Goal: Task Accomplishment & Management: Use online tool/utility

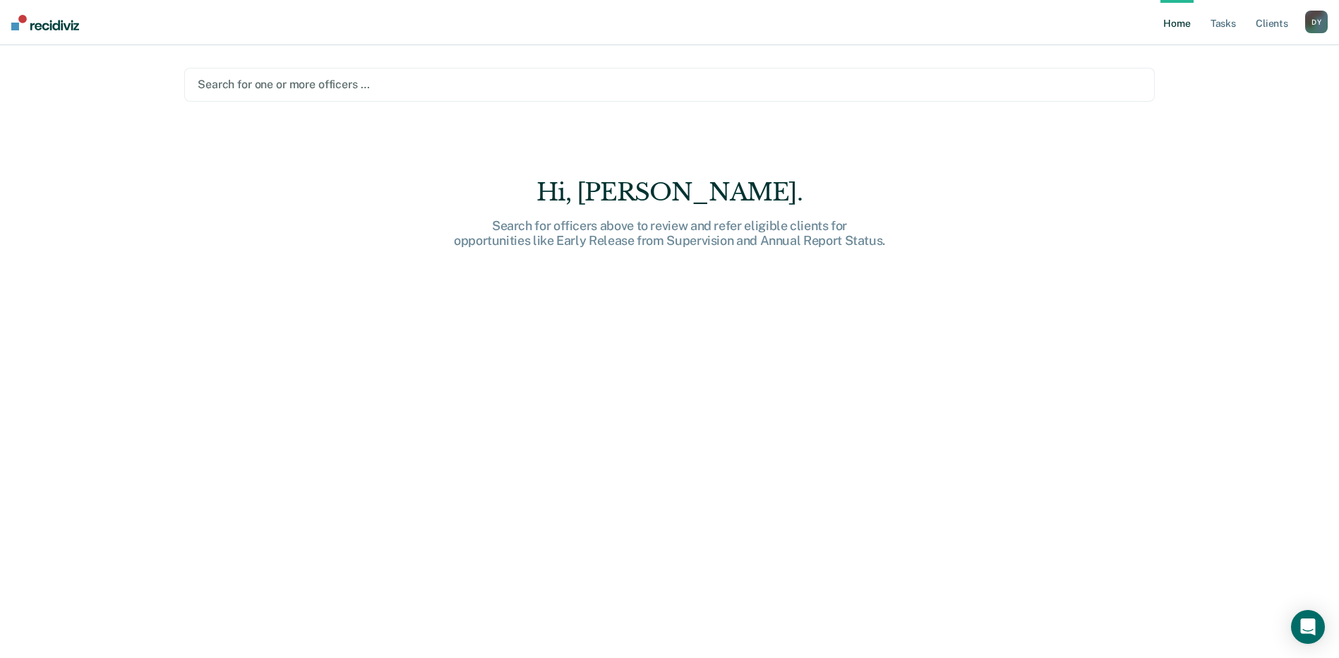
click at [456, 85] on div at bounding box center [670, 84] width 944 height 16
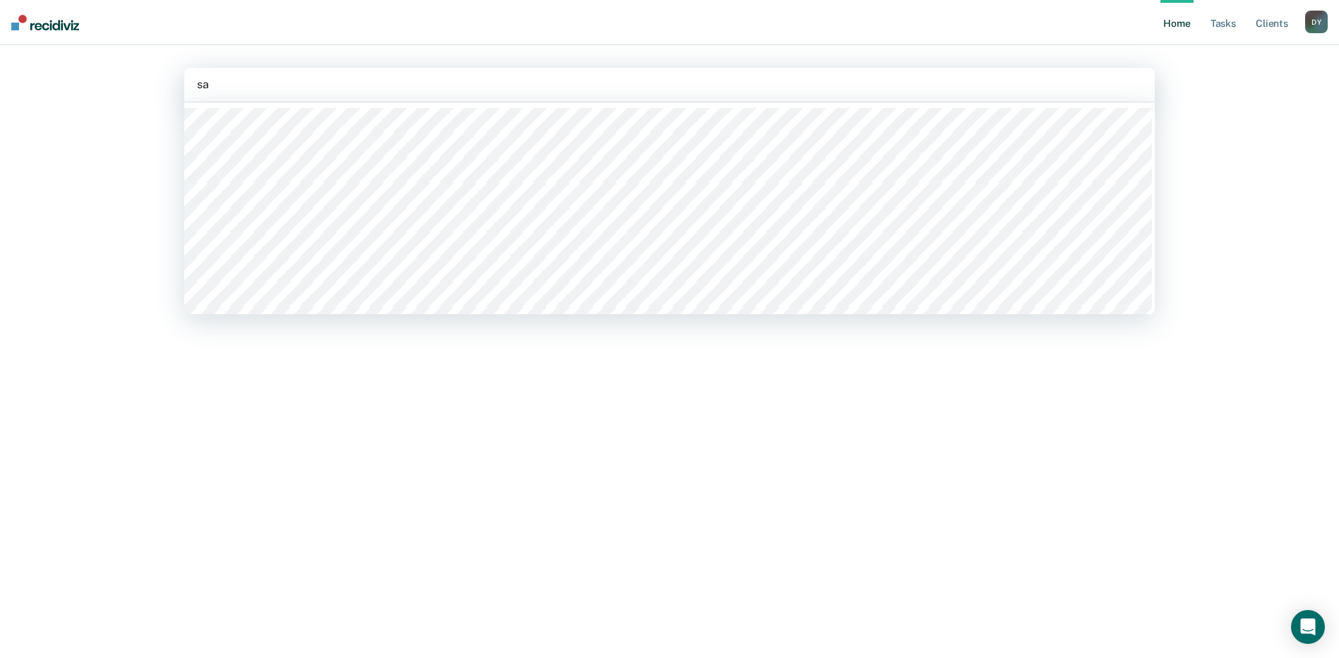
type input "sas"
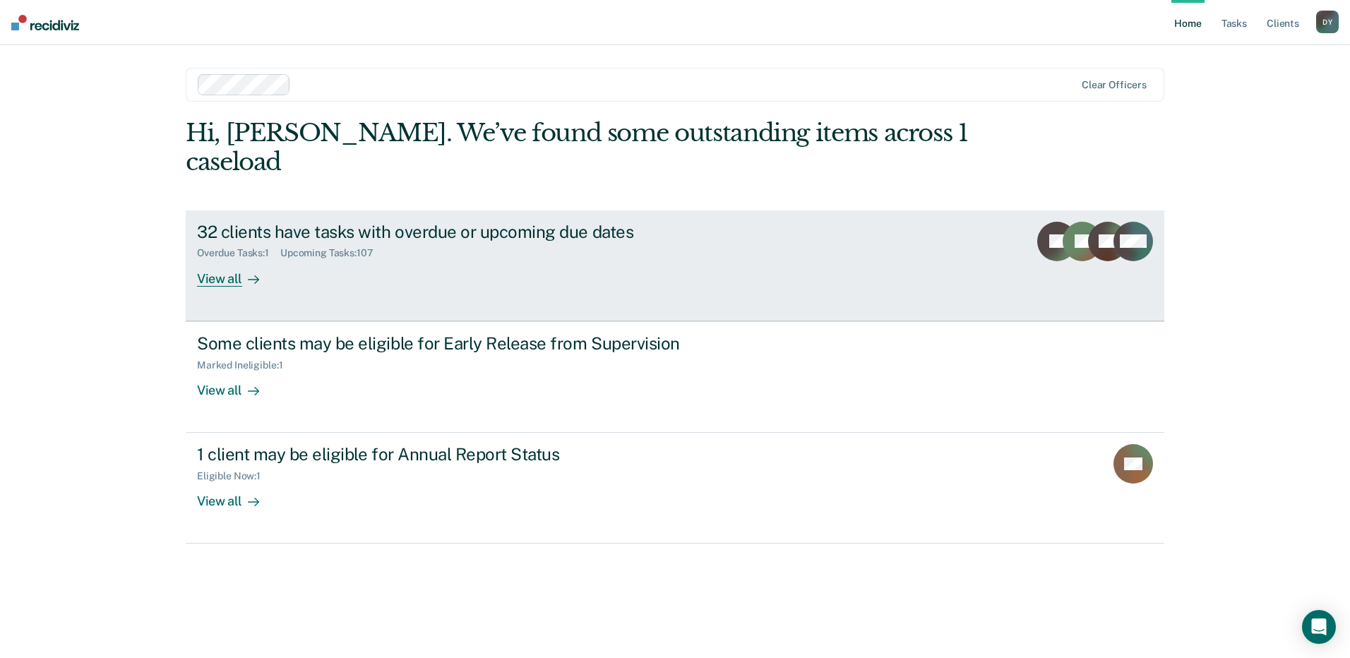
click at [217, 259] on div "View all" at bounding box center [236, 273] width 79 height 28
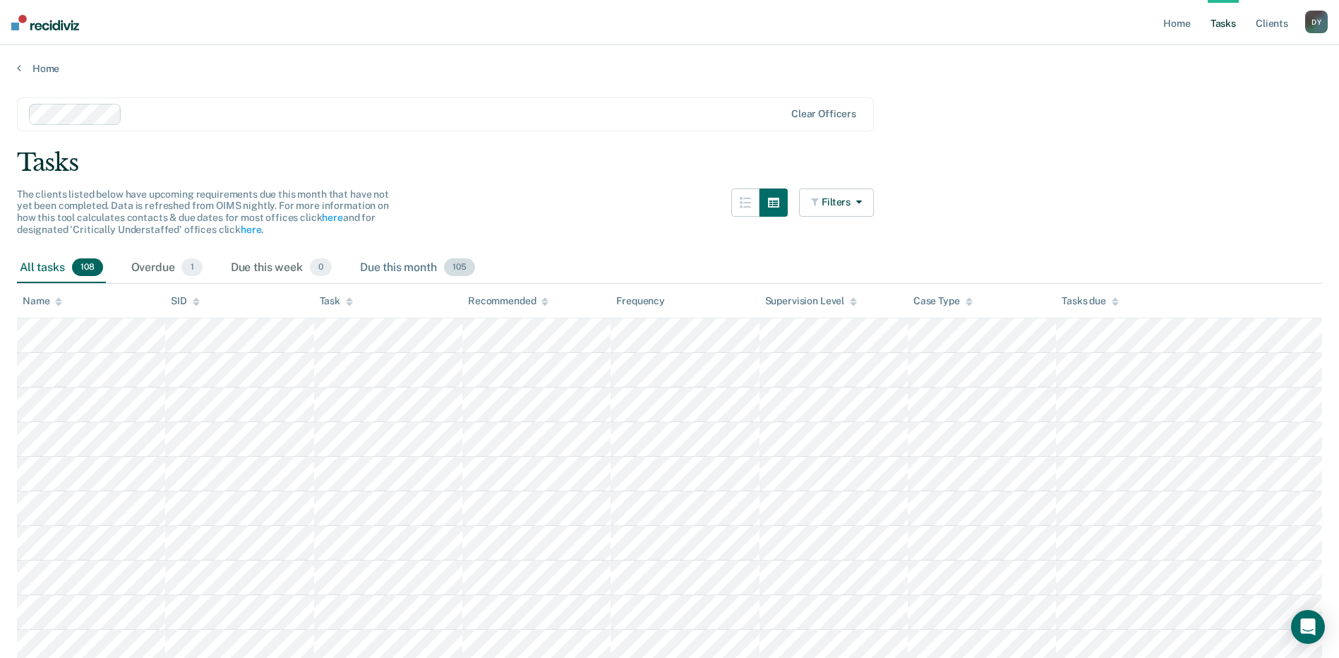
click at [448, 271] on span "105" at bounding box center [459, 267] width 31 height 18
click at [429, 272] on div "Due this month 105" at bounding box center [417, 268] width 121 height 31
click at [402, 273] on div "Due this month 105" at bounding box center [417, 268] width 121 height 31
click at [165, 267] on div "Overdue 1" at bounding box center [166, 268] width 77 height 31
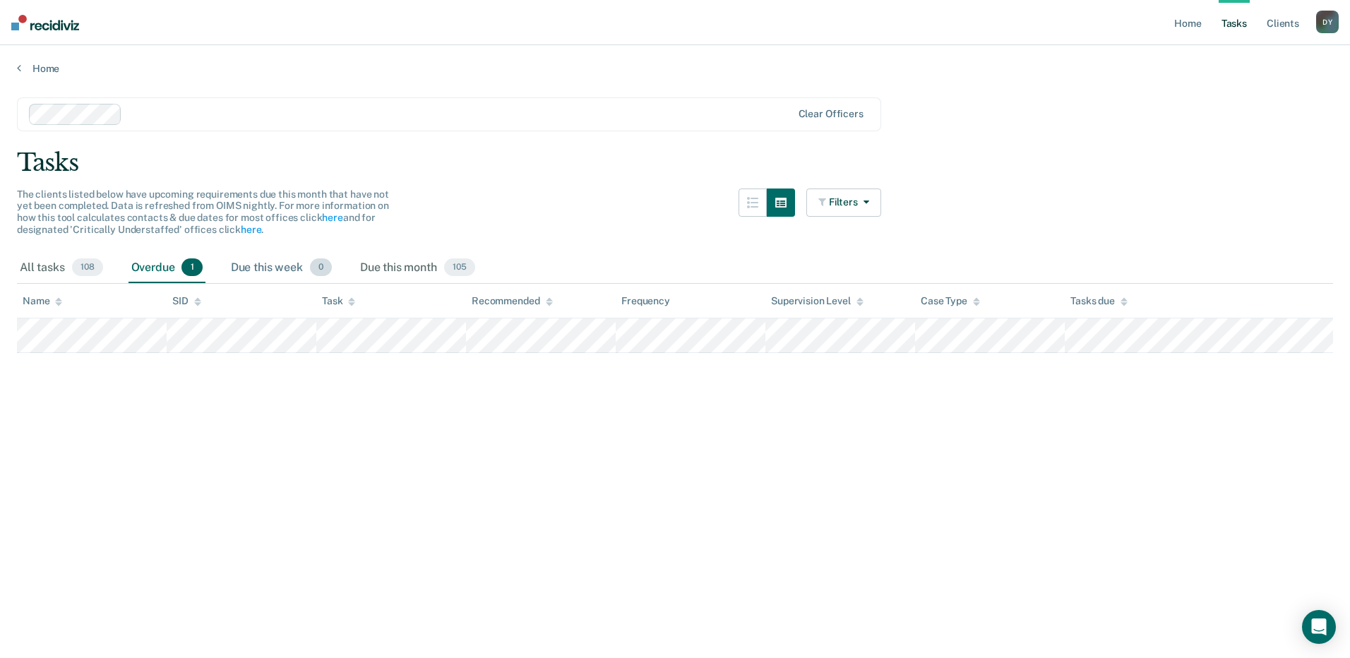
drag, startPoint x: 164, startPoint y: 268, endPoint x: 273, endPoint y: 265, distance: 108.8
click at [273, 265] on div "Due this week 0" at bounding box center [281, 268] width 107 height 31
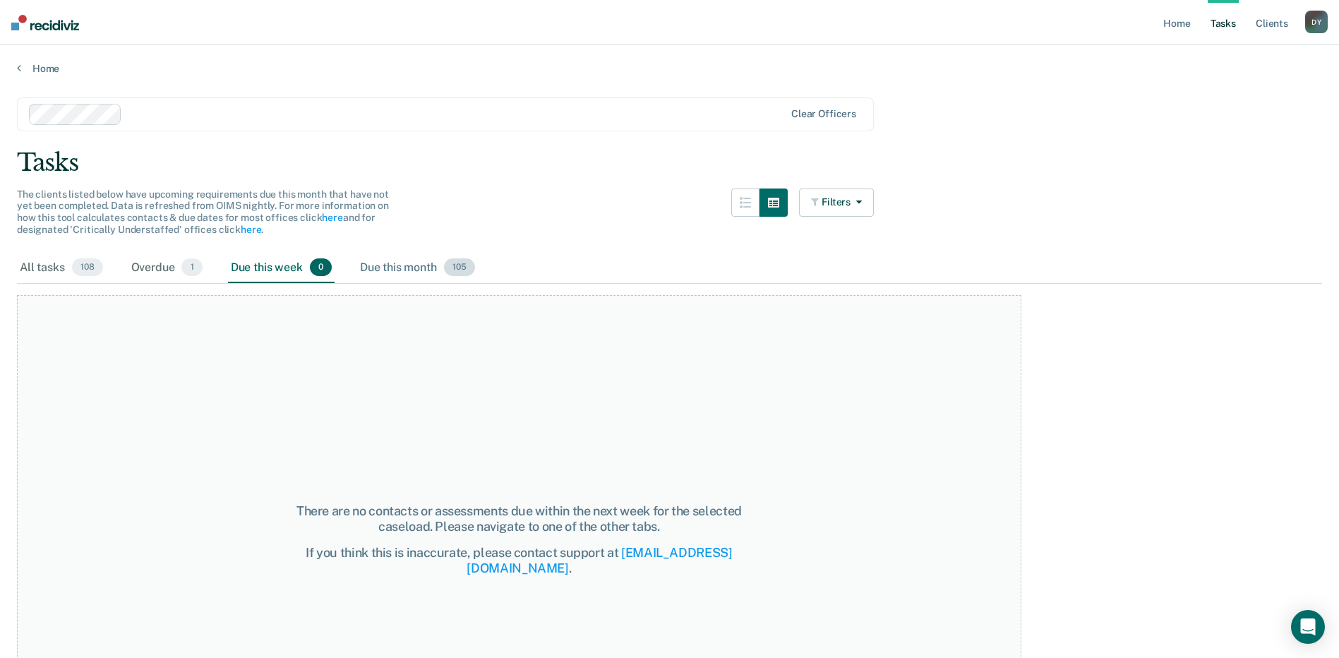
click at [465, 270] on span "105" at bounding box center [459, 267] width 31 height 18
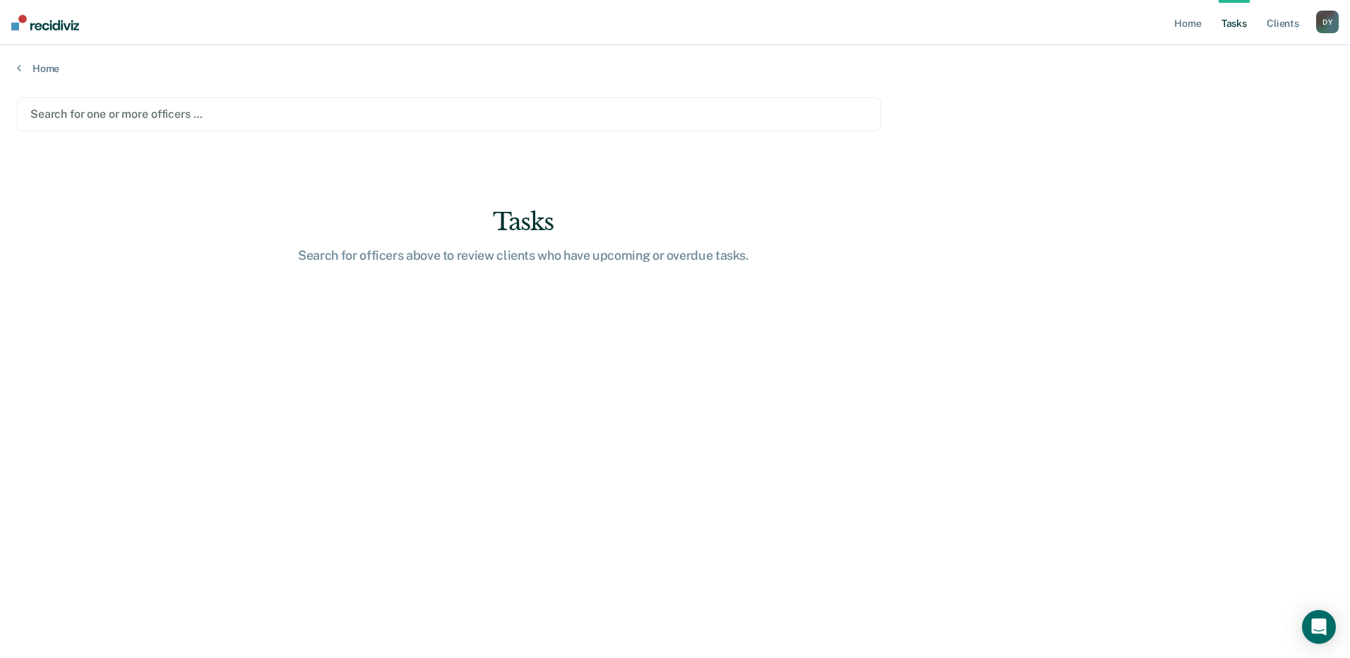
click at [160, 111] on div at bounding box center [448, 114] width 837 height 16
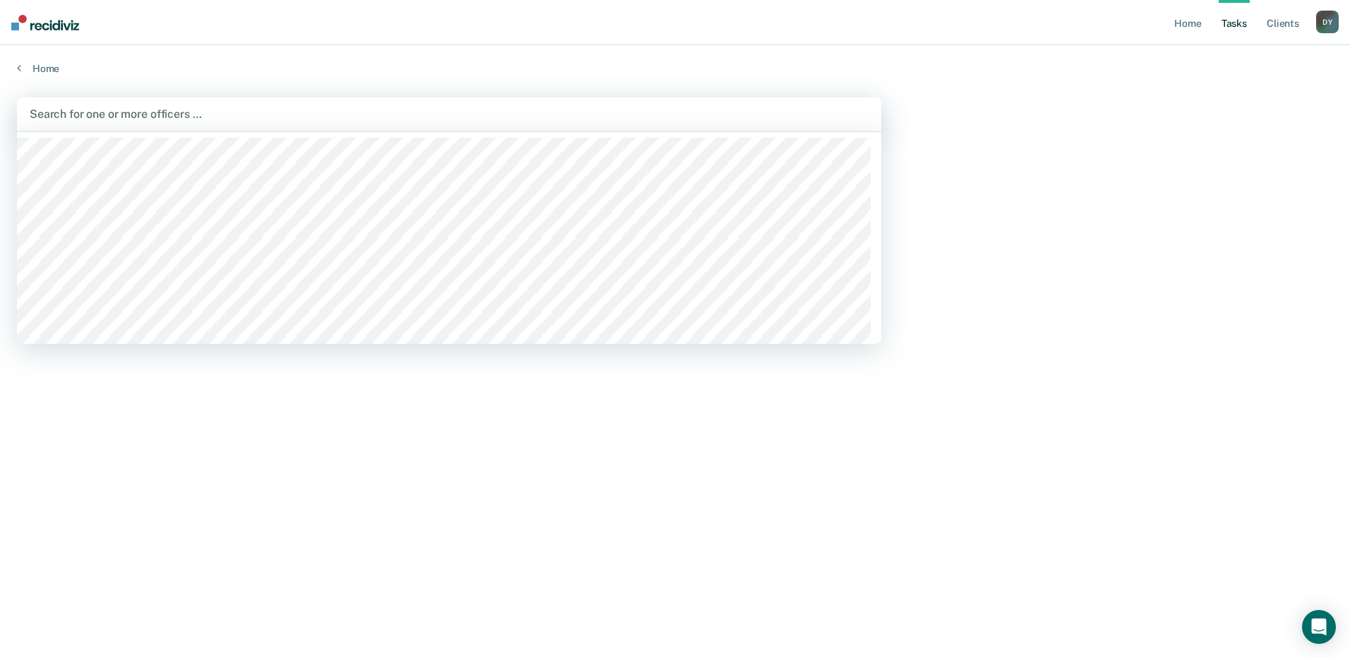
type input "s"
click at [159, 105] on div "Search for one or more officers …" at bounding box center [449, 113] width 842 height 19
type input "danie"
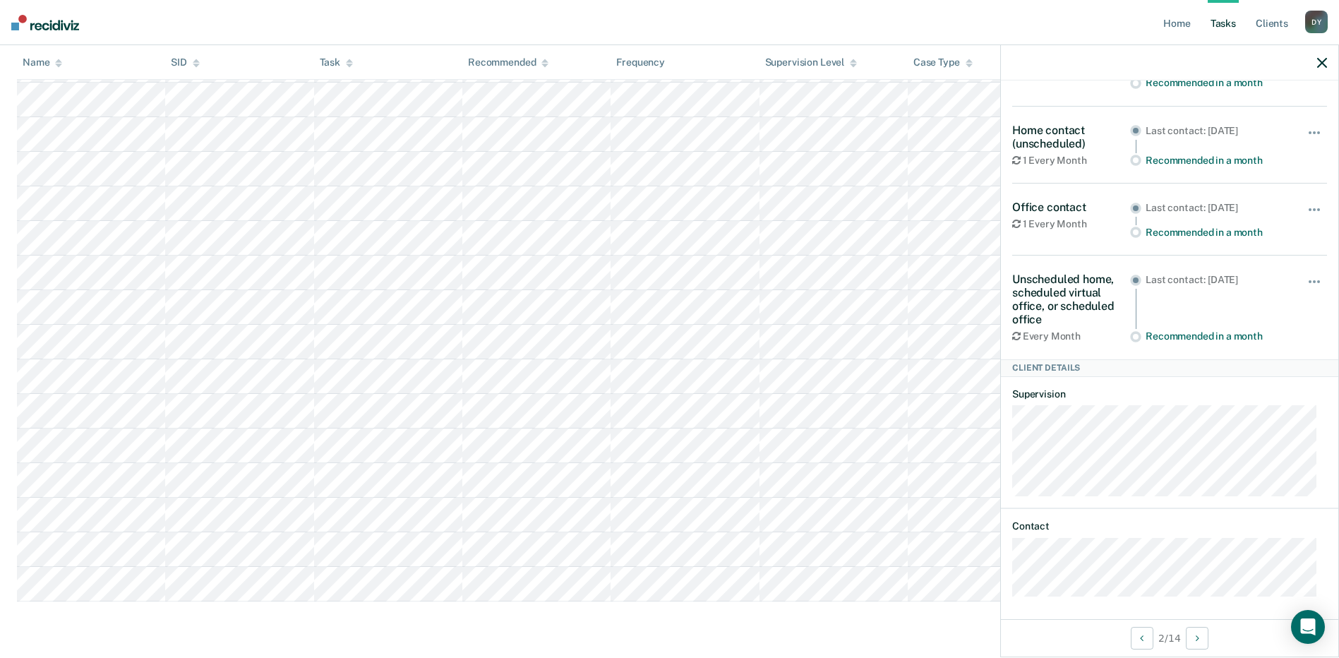
scroll to position [126, 0]
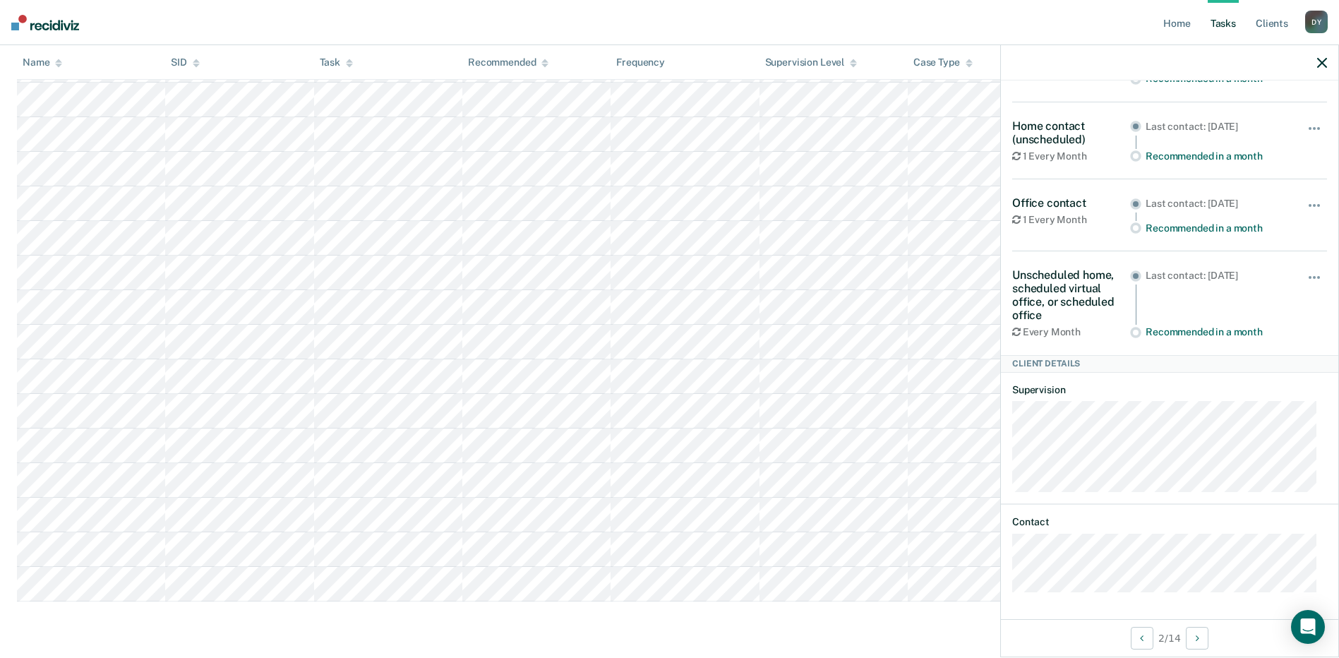
click at [1321, 61] on icon "button" at bounding box center [1322, 63] width 10 height 10
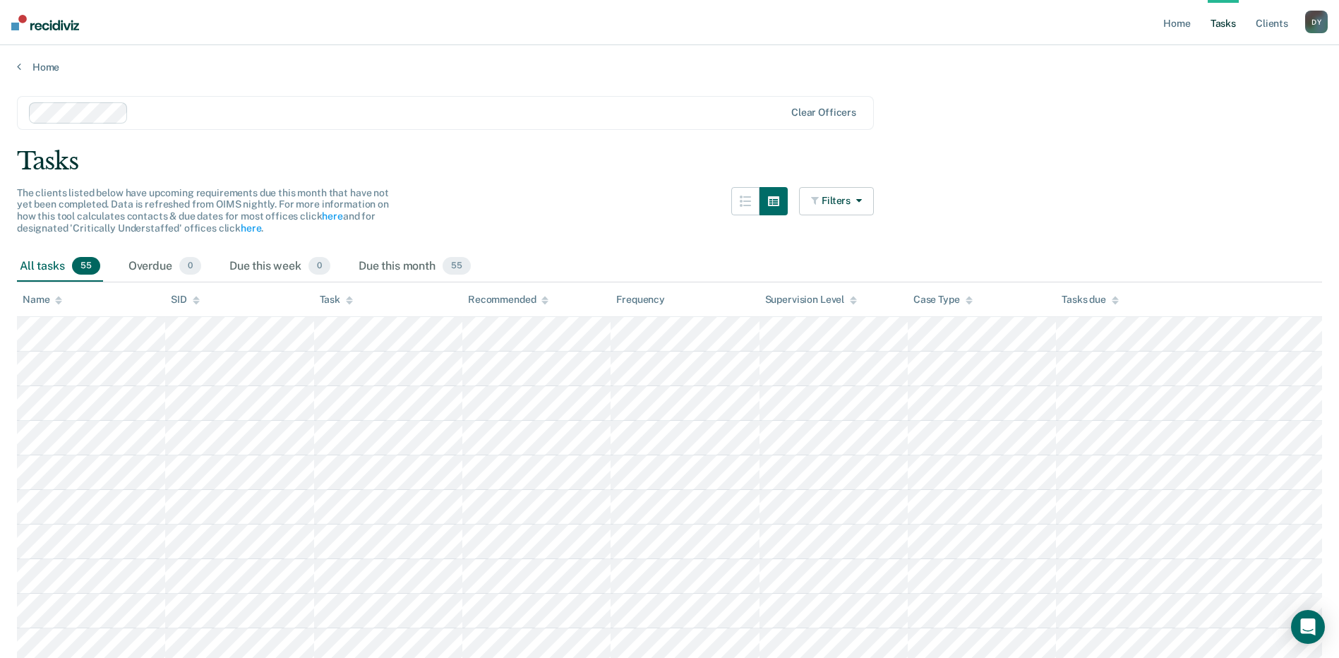
scroll to position [0, 0]
